Goal: Information Seeking & Learning: Learn about a topic

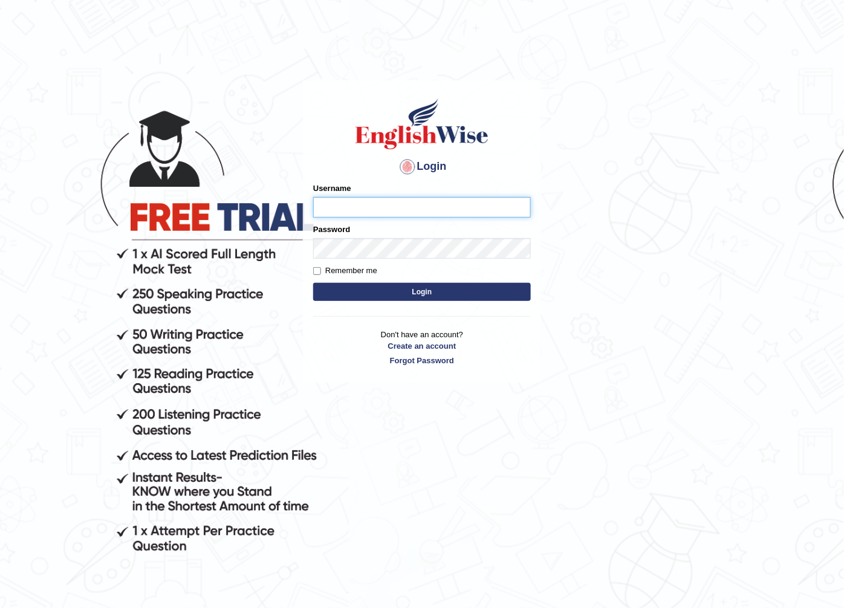
drag, startPoint x: 427, startPoint y: 202, endPoint x: 417, endPoint y: 204, distance: 9.8
click at [427, 203] on input "Username" at bounding box center [422, 207] width 218 height 21
drag, startPoint x: 346, startPoint y: 204, endPoint x: 322, endPoint y: 207, distance: 23.7
click at [329, 204] on input "sahara_parramatta" at bounding box center [422, 207] width 218 height 21
drag, startPoint x: 322, startPoint y: 207, endPoint x: 316, endPoint y: 207, distance: 6.7
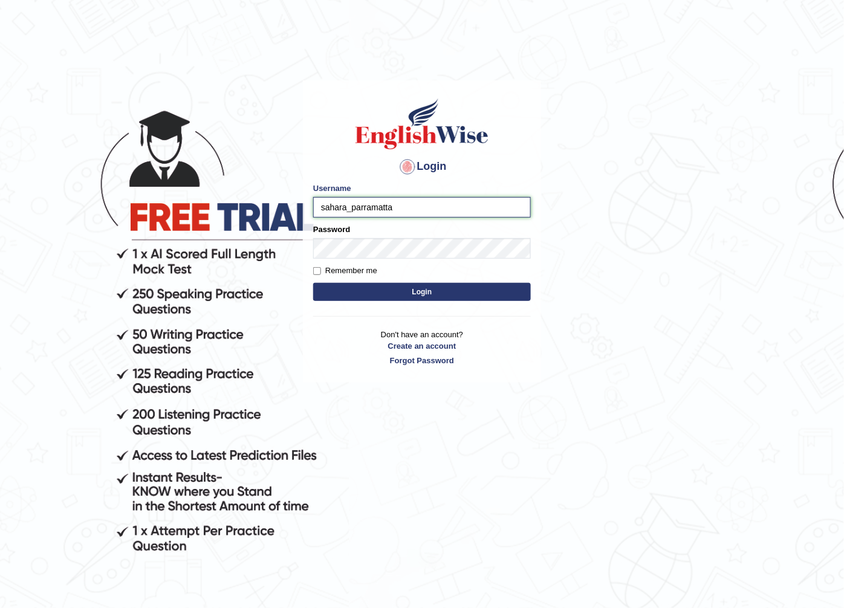
click at [319, 207] on input "sahara_parramatta" at bounding box center [422, 207] width 218 height 21
click at [316, 208] on input "sahara_parramatta" at bounding box center [422, 207] width 218 height 21
drag, startPoint x: 346, startPoint y: 208, endPoint x: 328, endPoint y: 207, distance: 18.2
click at [323, 209] on input "sahara_parramatta" at bounding box center [422, 207] width 218 height 21
click at [351, 207] on input "sahara_parramatta" at bounding box center [422, 207] width 218 height 21
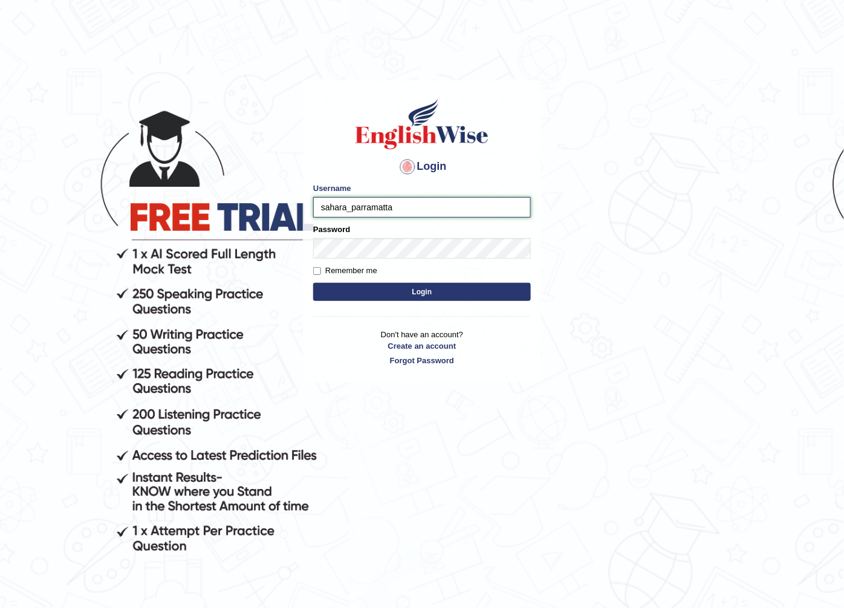
drag, startPoint x: 346, startPoint y: 209, endPoint x: 319, endPoint y: 209, distance: 26.6
click at [319, 209] on input "sahara_parramatta" at bounding box center [422, 207] width 218 height 21
type input "chinzorig_parramatta"
click at [415, 287] on button "Login" at bounding box center [422, 292] width 218 height 18
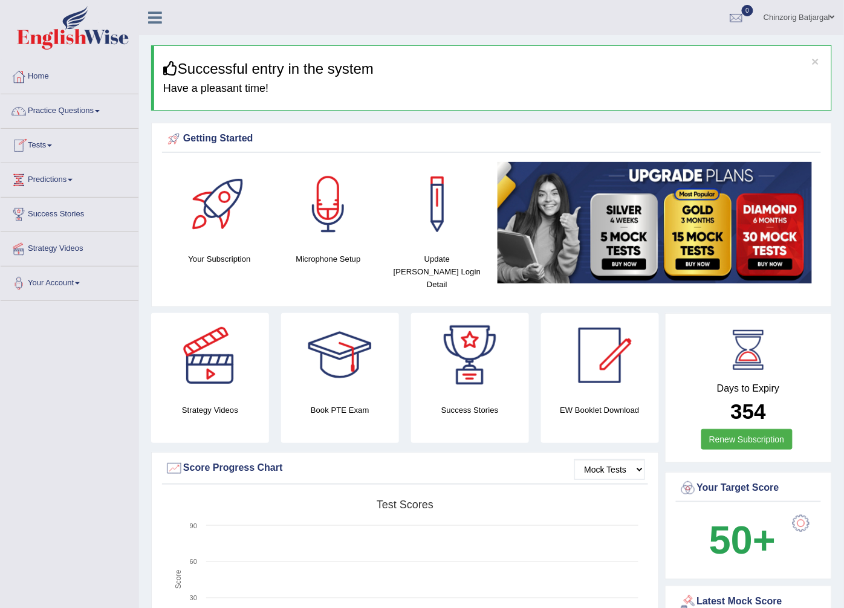
click at [88, 113] on link "Practice Questions" at bounding box center [70, 109] width 138 height 30
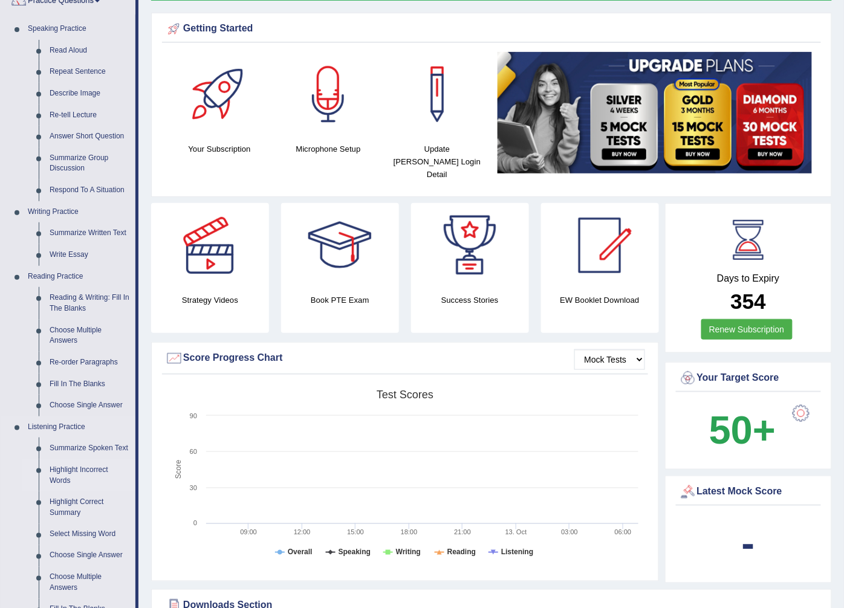
scroll to position [134, 0]
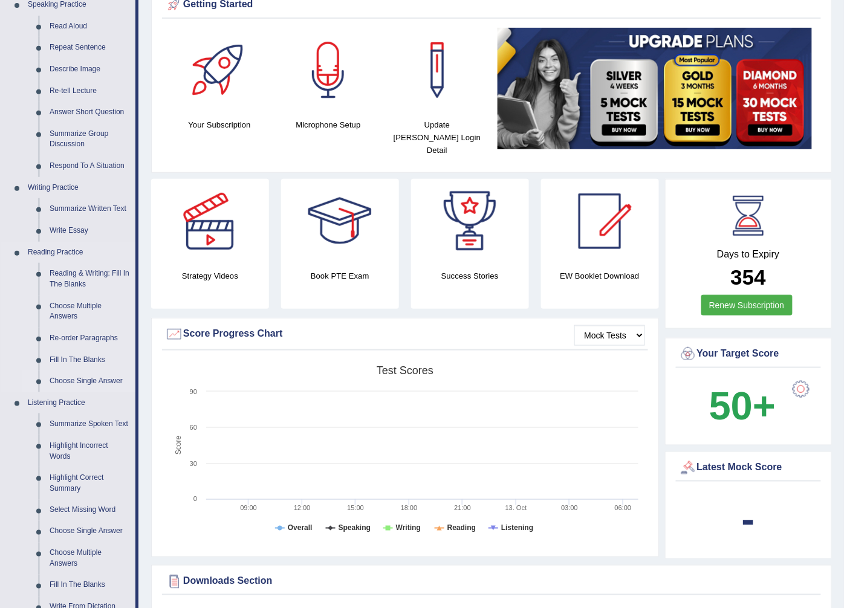
click at [94, 381] on link "Choose Single Answer" at bounding box center [89, 382] width 91 height 22
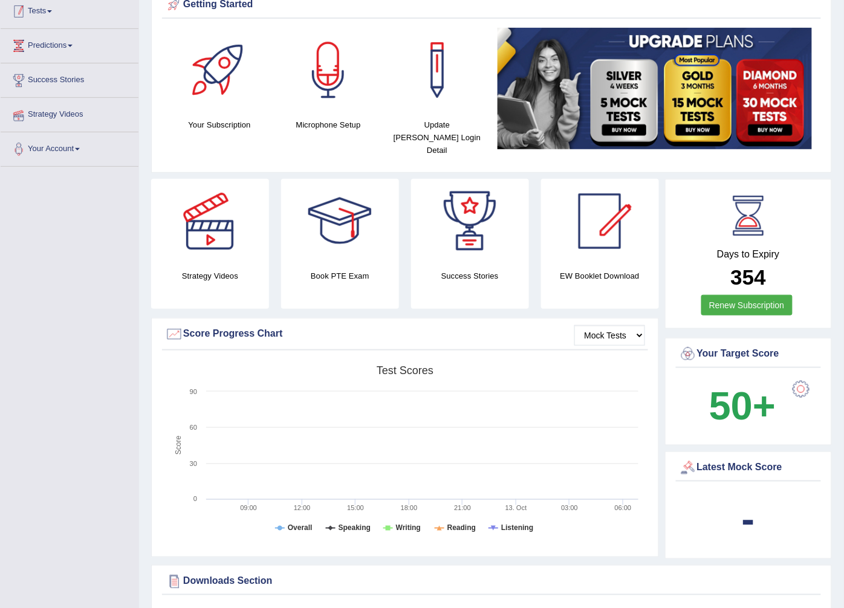
scroll to position [143, 0]
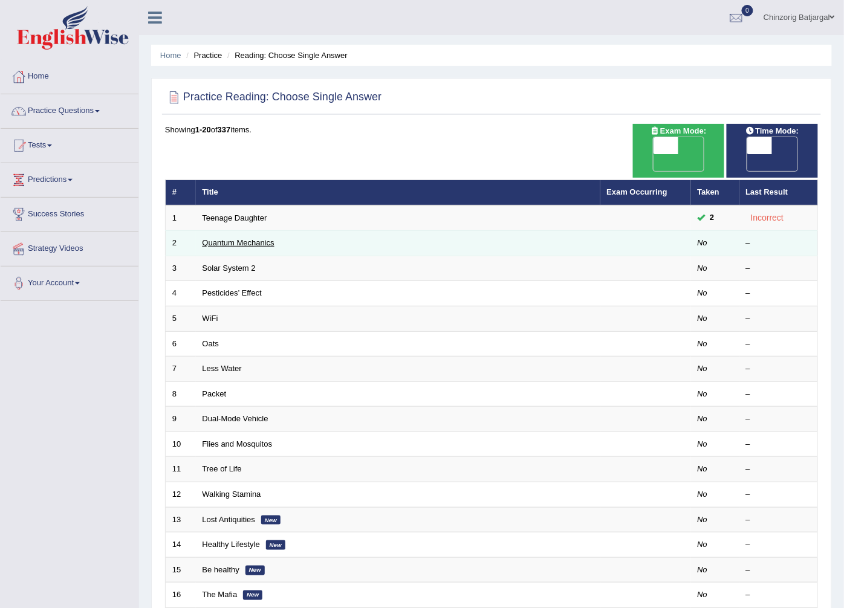
click at [255, 238] on link "Quantum Mechanics" at bounding box center [238, 242] width 72 height 9
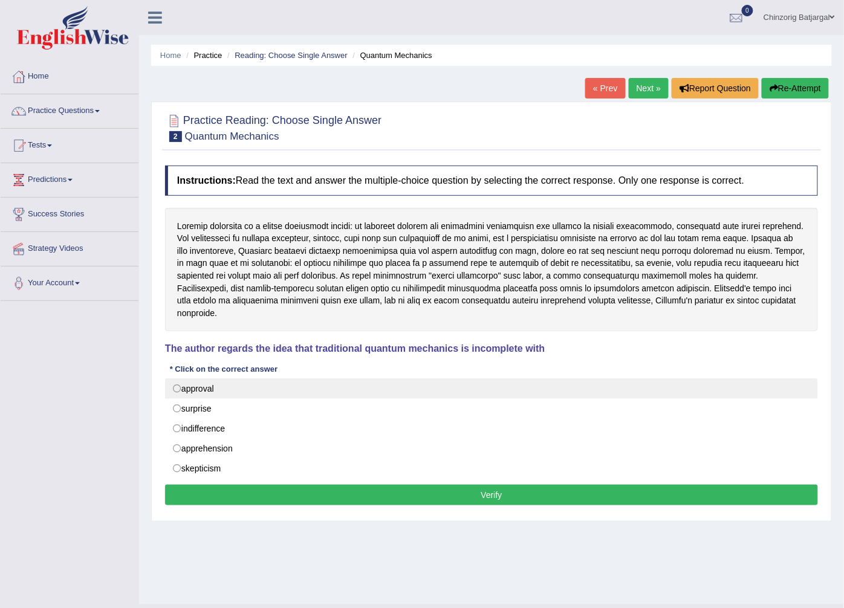
click at [222, 383] on label "approval" at bounding box center [491, 388] width 653 height 21
radio input "true"
click at [222, 383] on label "approval" at bounding box center [491, 388] width 653 height 21
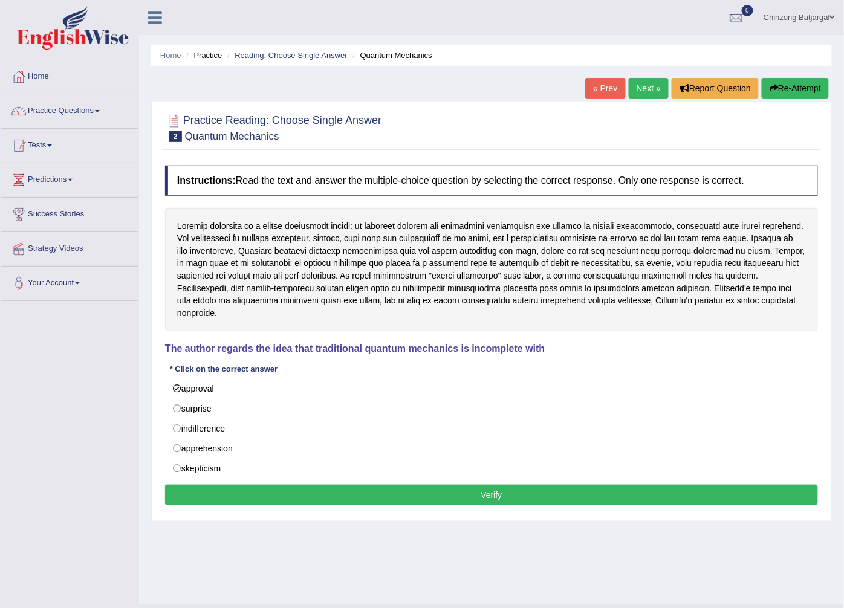
click at [401, 491] on button "Verify" at bounding box center [491, 495] width 653 height 21
click at [401, 491] on div "Home Practice Reading: Choose Single Answer Quantum Mechanics « Prev Next » Rep…" at bounding box center [491, 302] width 705 height 604
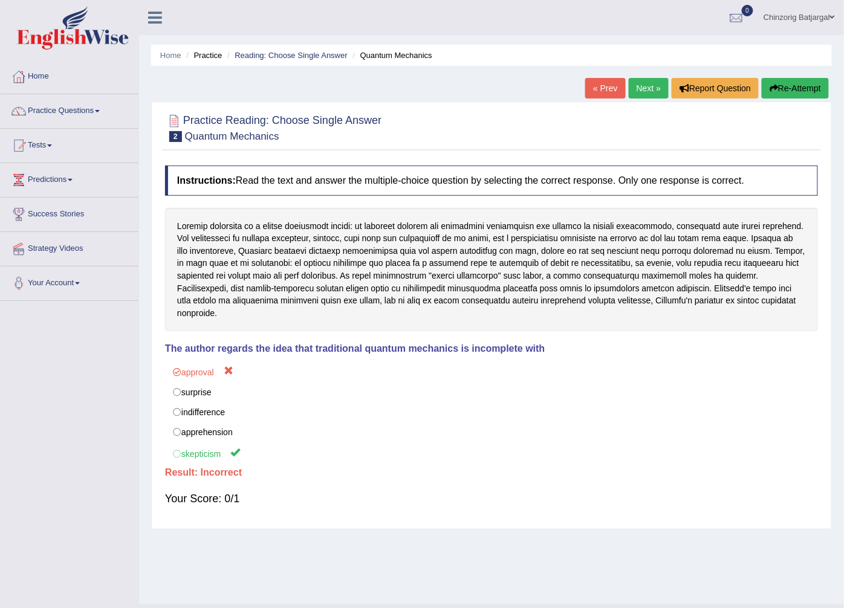
click at [647, 89] on link "Next »" at bounding box center [649, 88] width 40 height 21
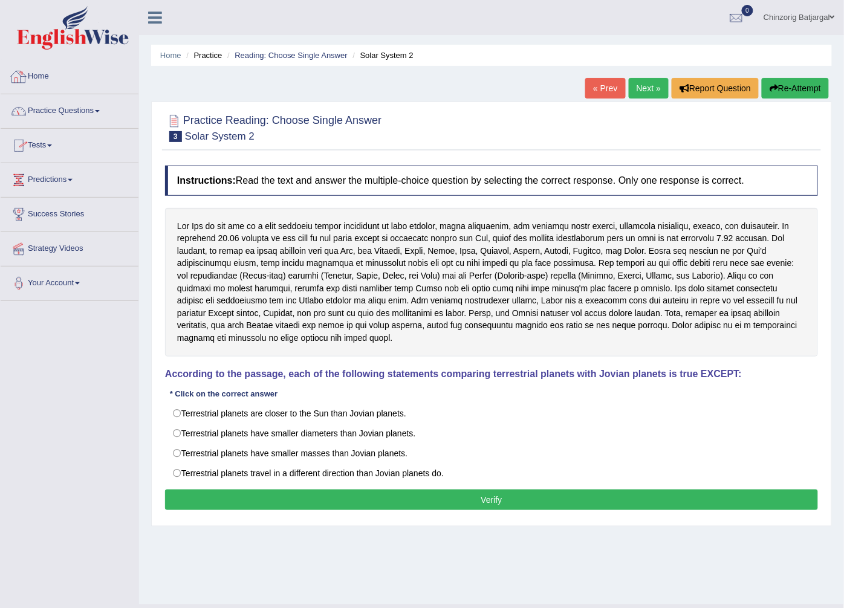
click at [45, 76] on link "Home" at bounding box center [70, 75] width 138 height 30
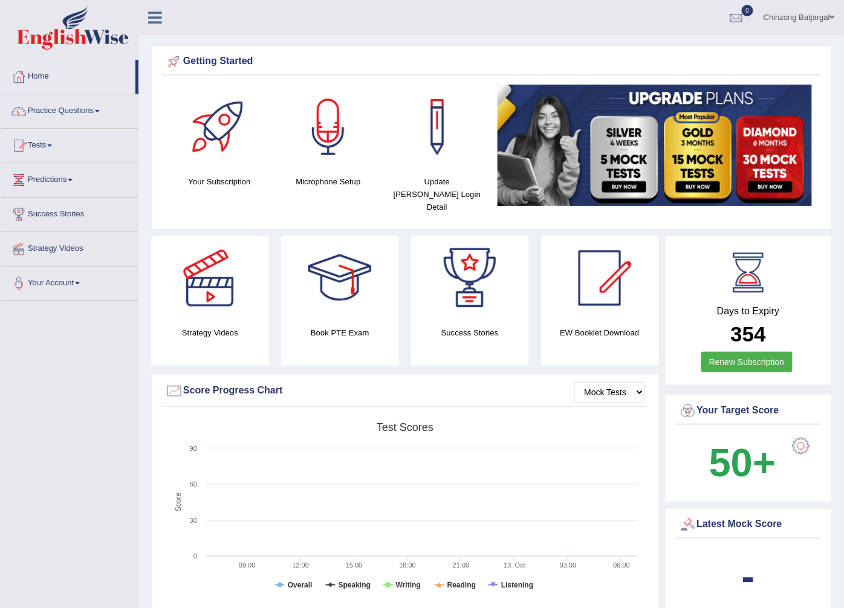
click at [99, 111] on span at bounding box center [97, 111] width 5 height 2
click at [86, 112] on link "Practice Questions" at bounding box center [70, 109] width 138 height 30
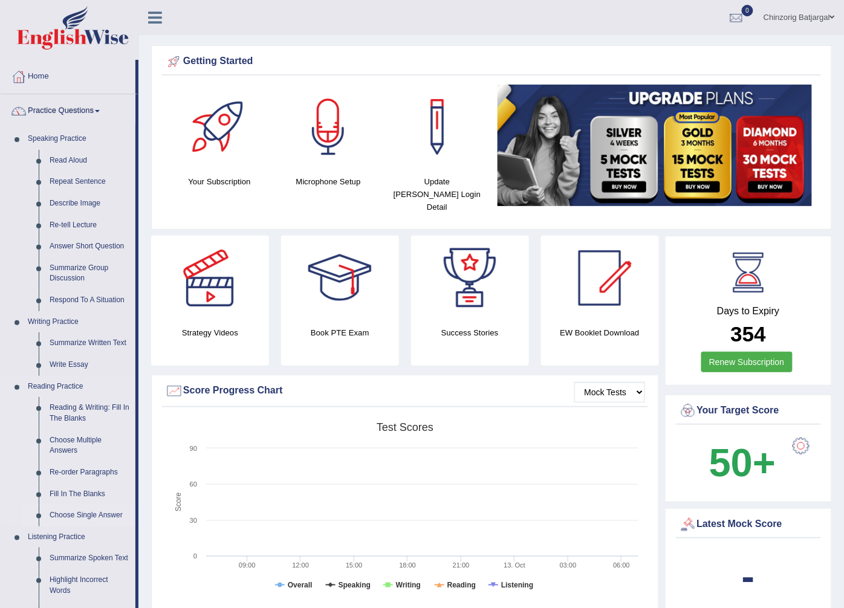
click at [80, 516] on link "Choose Single Answer" at bounding box center [89, 516] width 91 height 22
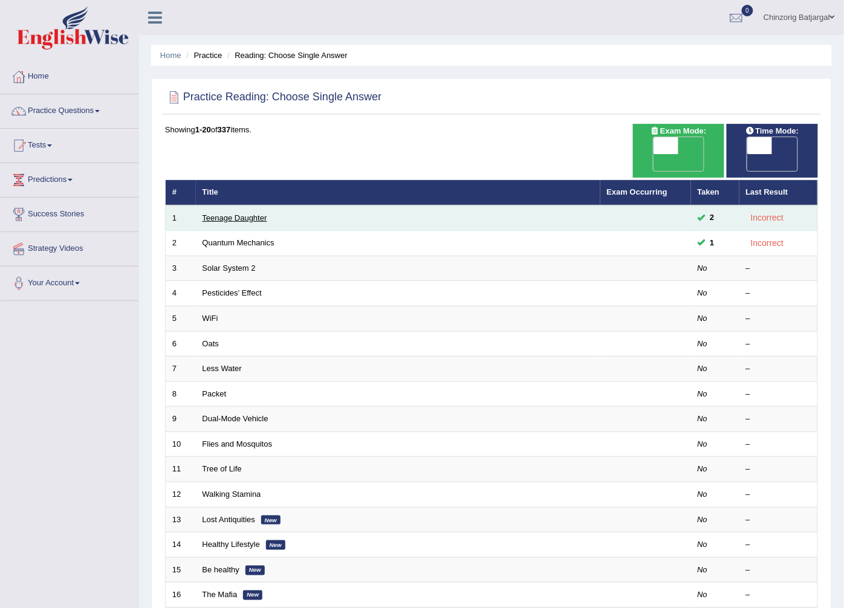
click at [250, 213] on link "Teenage Daughter" at bounding box center [234, 217] width 65 height 9
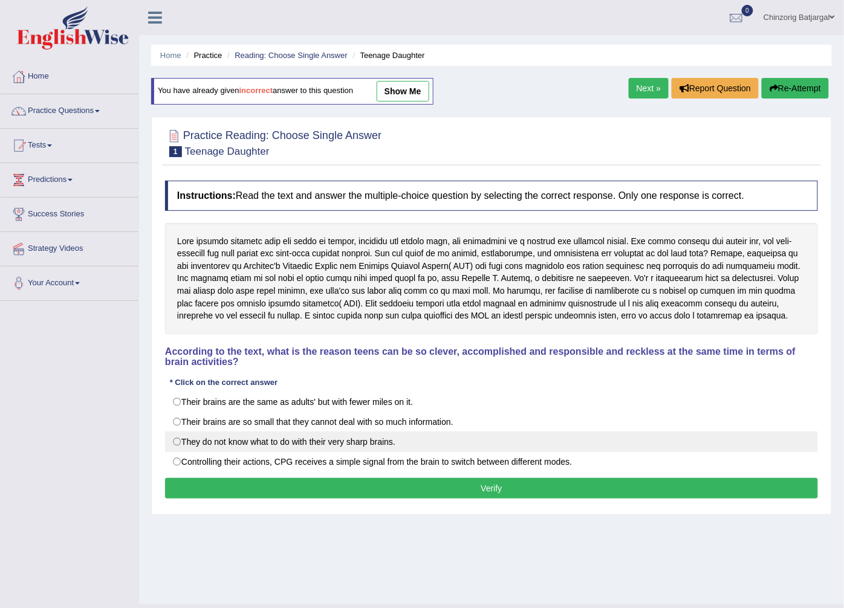
click at [178, 442] on label "They do not know what to do with their very sharp brains." at bounding box center [491, 442] width 653 height 21
radio input "true"
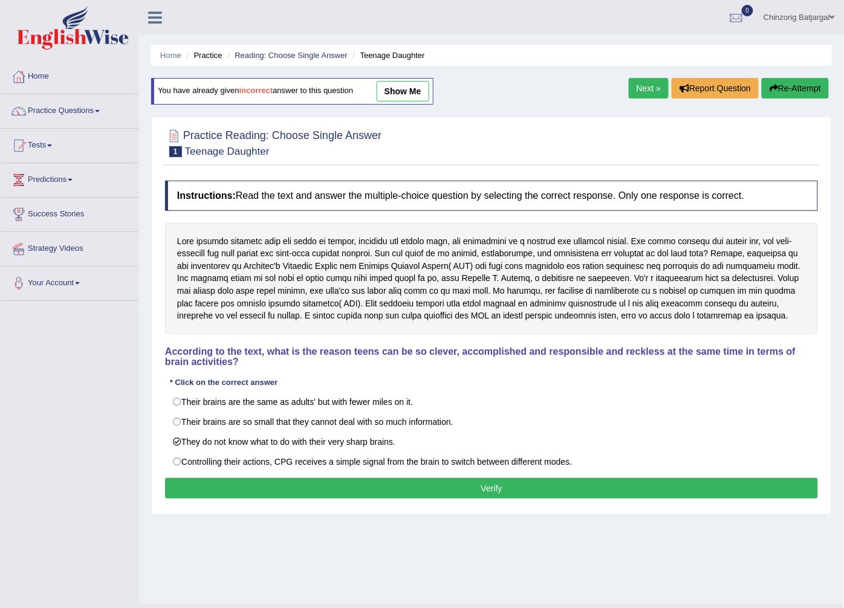
click at [280, 491] on button "Verify" at bounding box center [491, 488] width 653 height 21
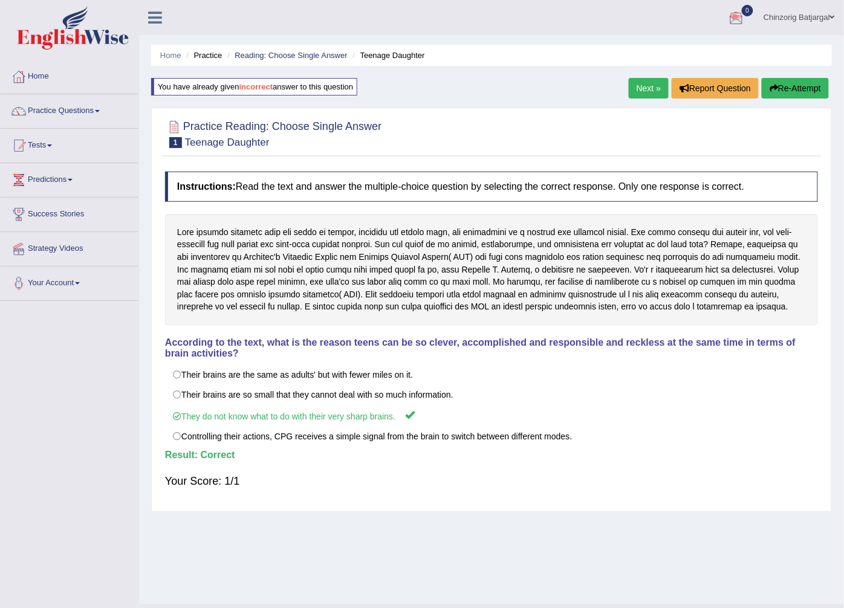
click at [653, 83] on link "Next »" at bounding box center [649, 88] width 40 height 21
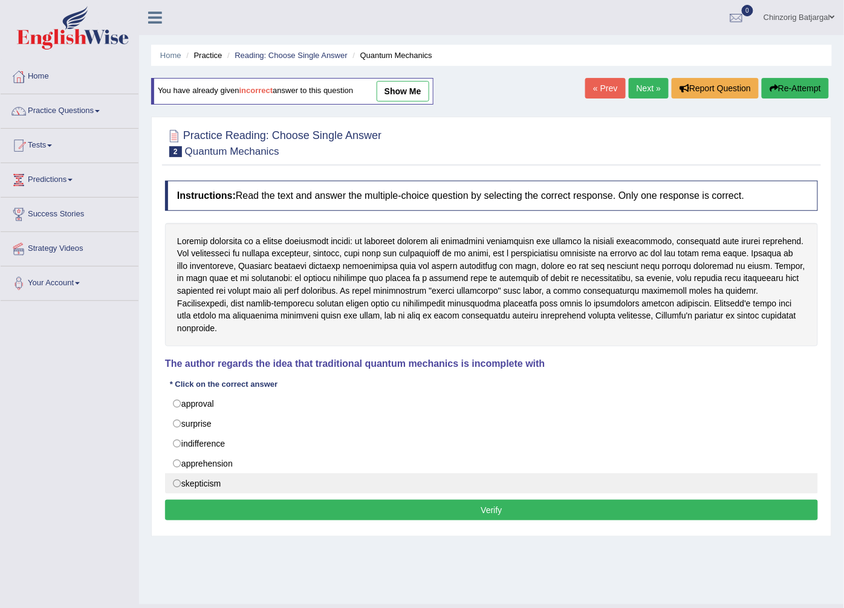
click at [209, 474] on label "skepticism" at bounding box center [491, 483] width 653 height 21
radio input "true"
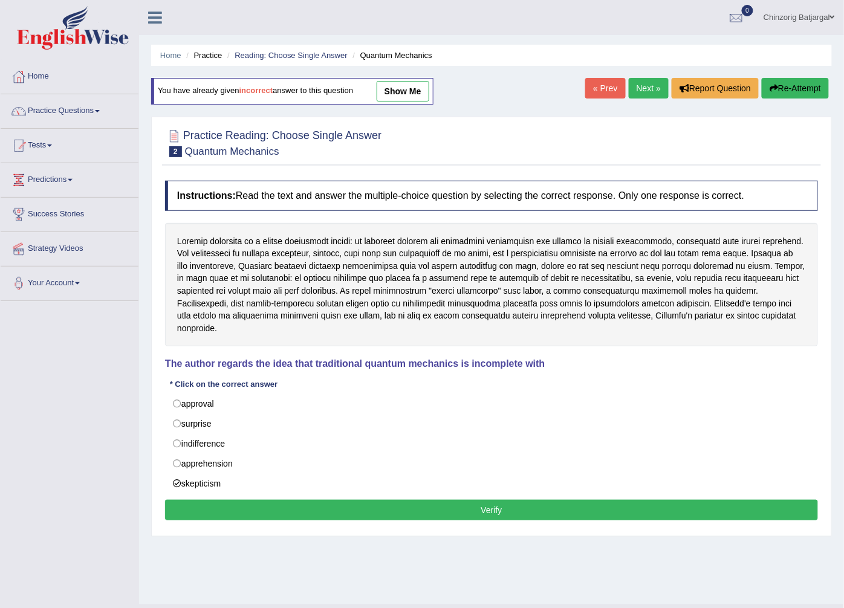
click at [241, 502] on button "Verify" at bounding box center [491, 510] width 653 height 21
click at [241, 502] on div "Home Practice Reading: Choose Single Answer Quantum Mechanics You have already …" at bounding box center [491, 302] width 705 height 604
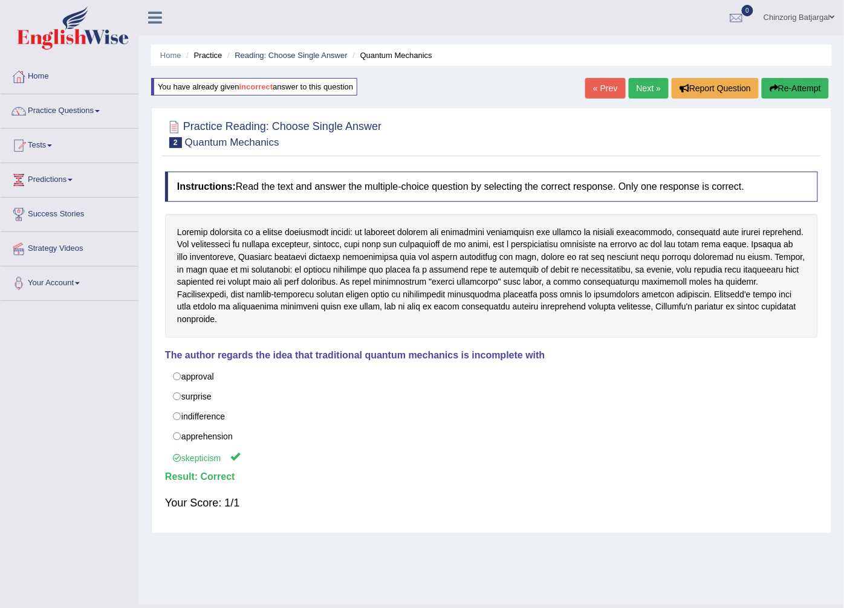
click at [643, 89] on link "Next »" at bounding box center [649, 88] width 40 height 21
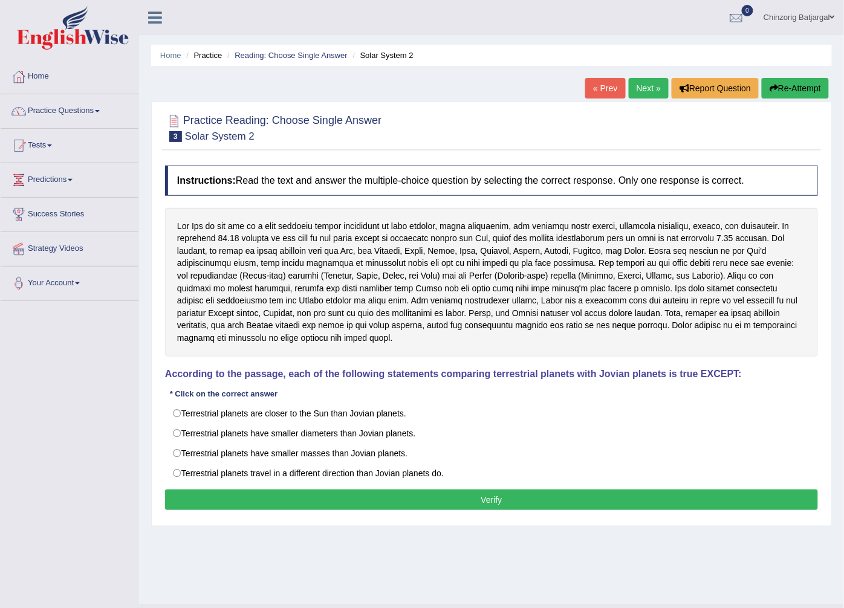
click at [832, 16] on span at bounding box center [832, 17] width 5 height 8
click at [820, 21] on link "Chinzorig Batjargal" at bounding box center [798, 15] width 89 height 31
click at [817, 17] on link "Chinzorig Batjargal" at bounding box center [798, 15] width 89 height 31
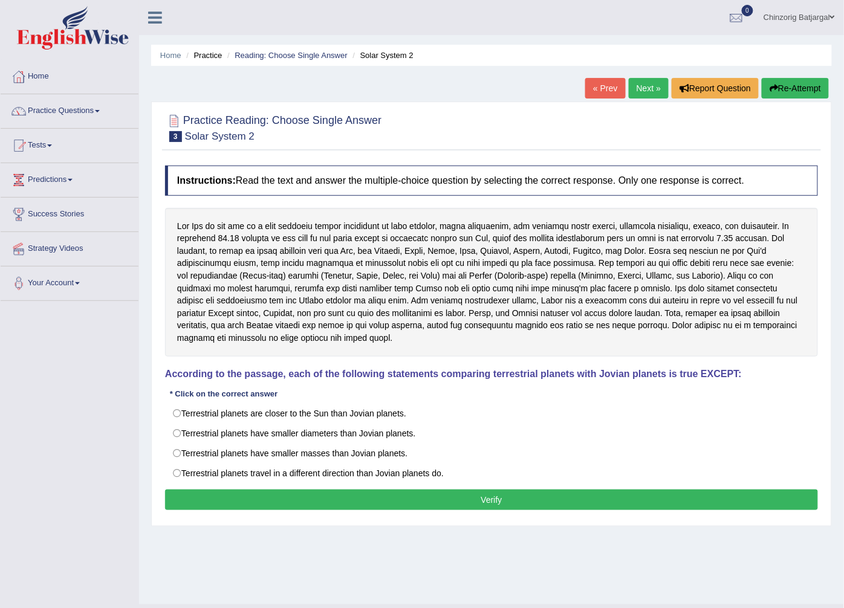
click at [817, 17] on link "Chinzorig Batjargal" at bounding box center [798, 15] width 89 height 31
click at [832, 15] on span at bounding box center [832, 17] width 5 height 8
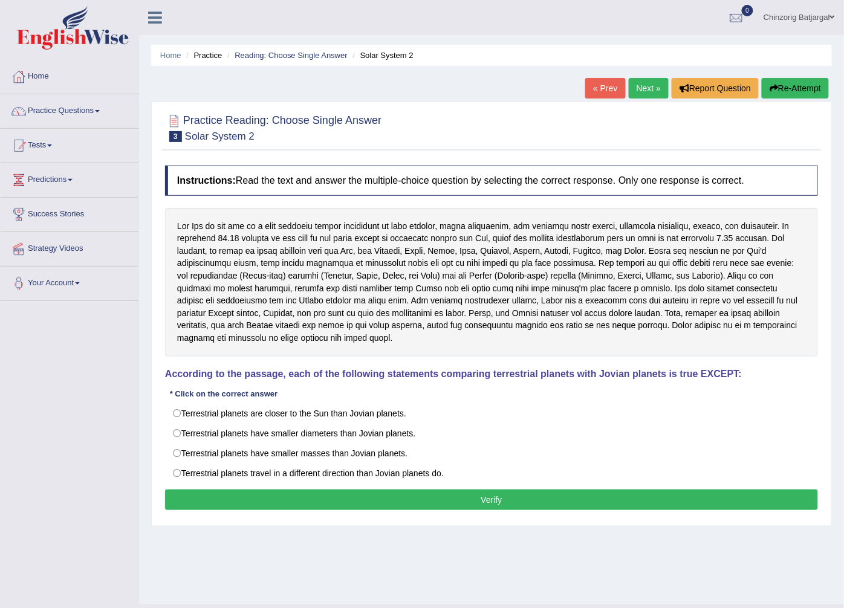
click at [820, 15] on link "Chinzorig Batjargal" at bounding box center [798, 15] width 89 height 31
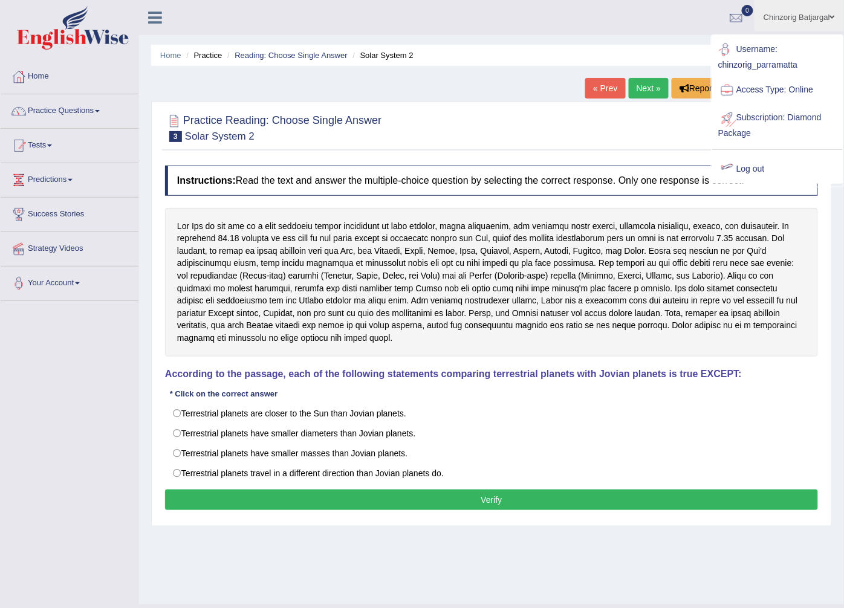
click at [754, 171] on link "Log out" at bounding box center [777, 169] width 131 height 28
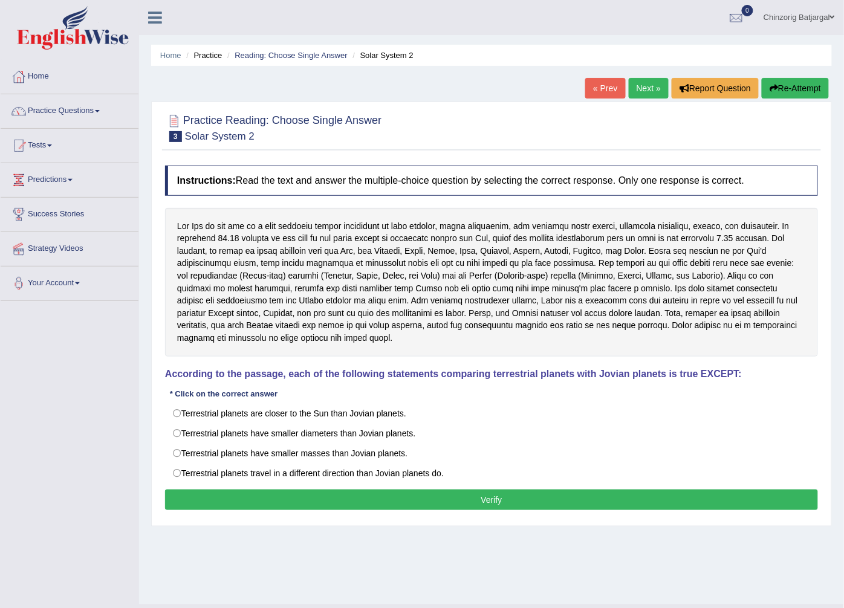
click at [754, 171] on h4 "Instructions: Read the text and answer the multiple-choice question by selectin…" at bounding box center [491, 181] width 653 height 30
